Goal: Navigation & Orientation: Find specific page/section

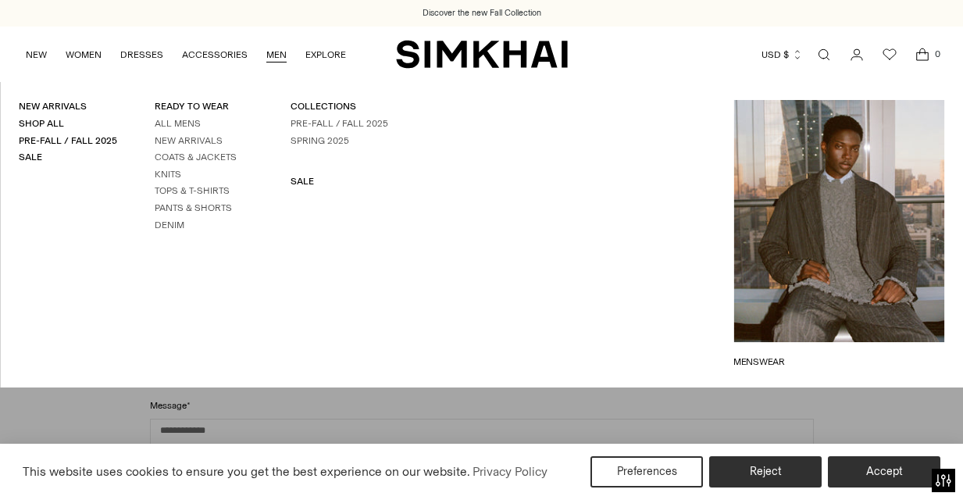
click at [276, 48] on link "MEN" at bounding box center [276, 54] width 20 height 34
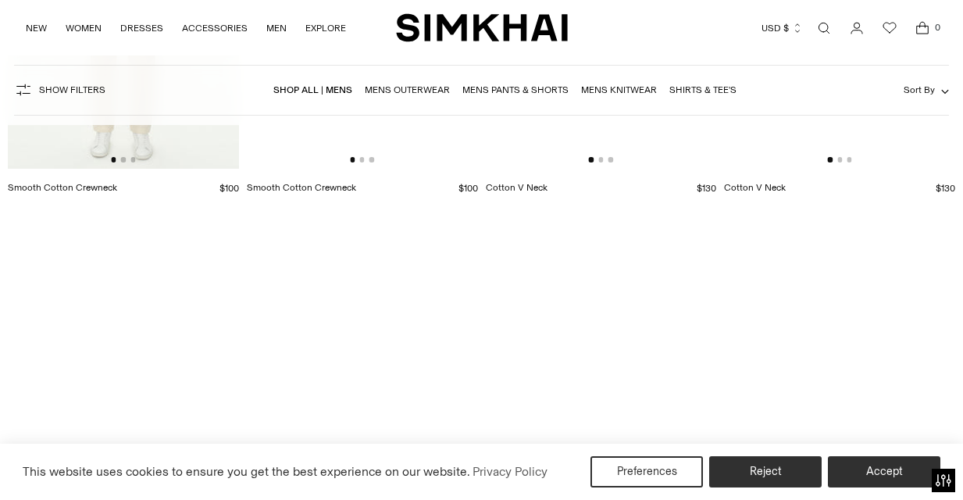
scroll to position [6633, 0]
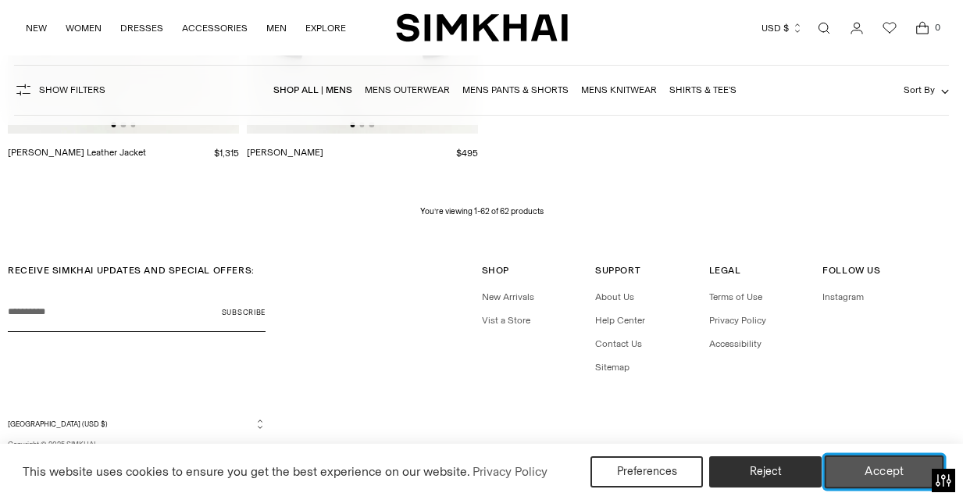
click at [869, 482] on button "Accept" at bounding box center [885, 471] width 120 height 33
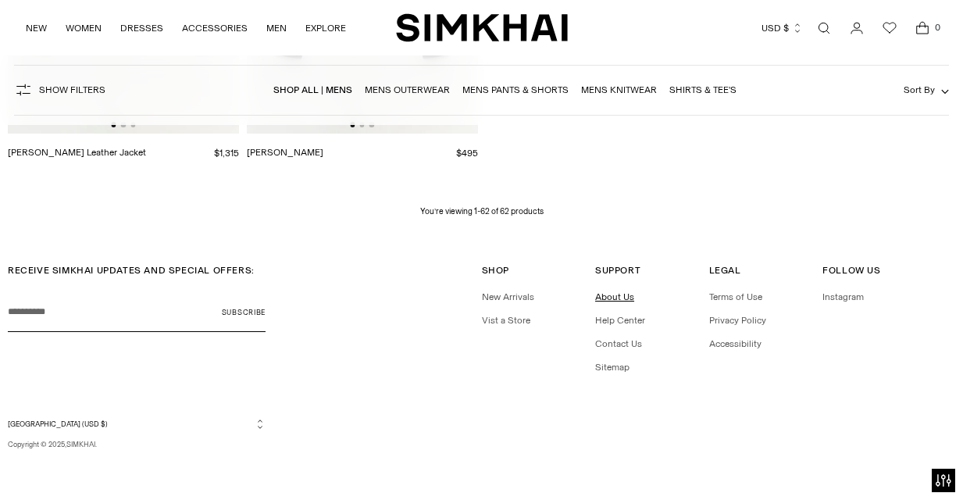
click at [626, 298] on link "About Us" at bounding box center [614, 296] width 39 height 11
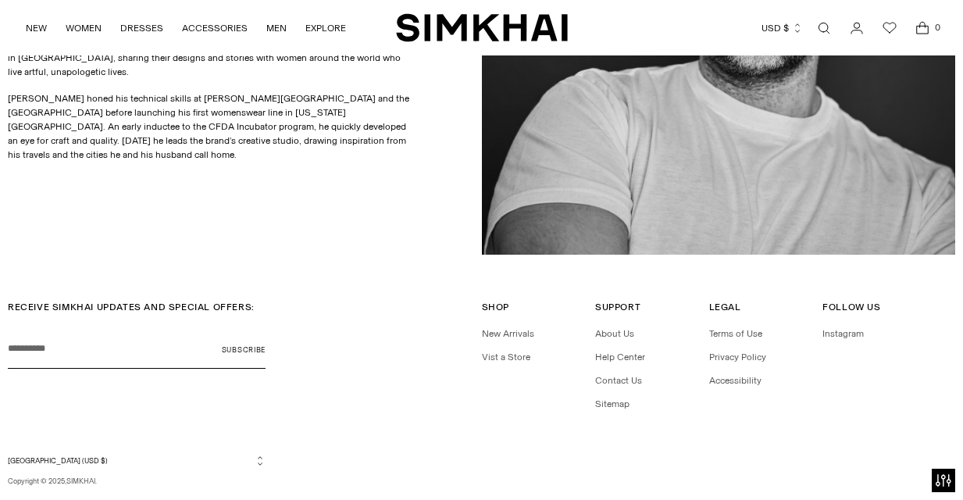
scroll to position [898, 0]
